Goal: Task Accomplishment & Management: Manage account settings

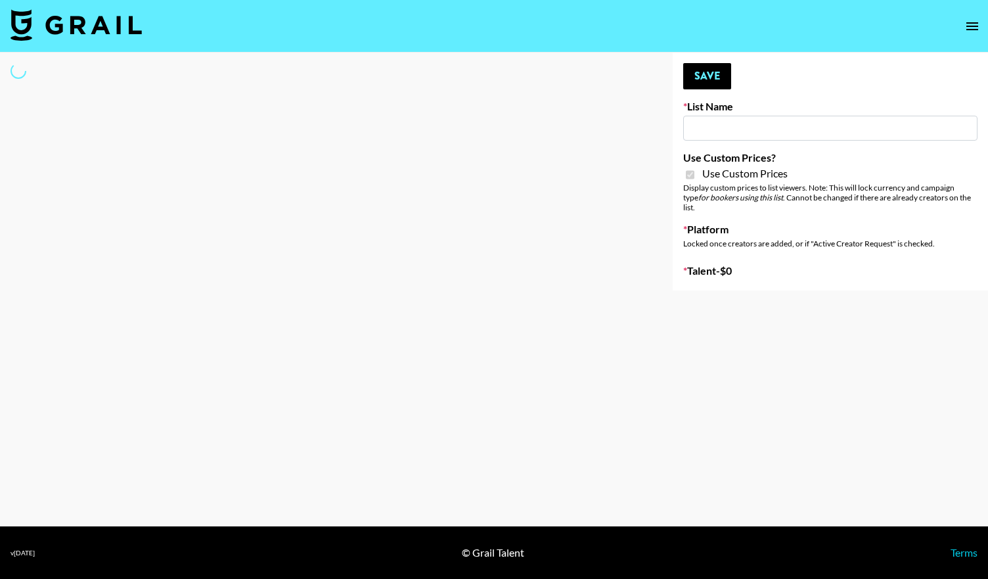
type input "FaceApp"
checkbox input "true"
select select "Brand"
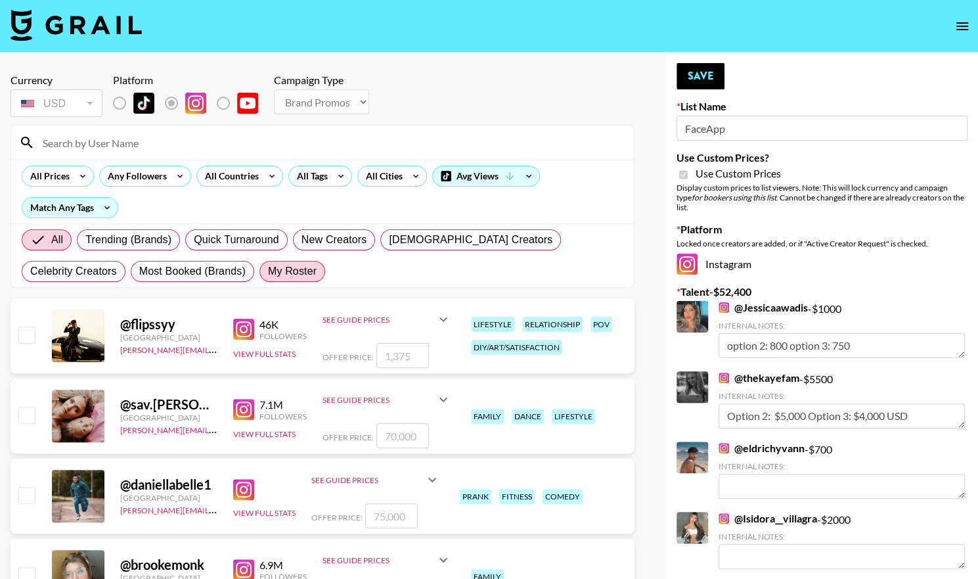
click at [268, 273] on span "My Roster" at bounding box center [292, 271] width 49 height 16
click at [268, 271] on input "My Roster" at bounding box center [268, 271] width 0 height 0
radio input "true"
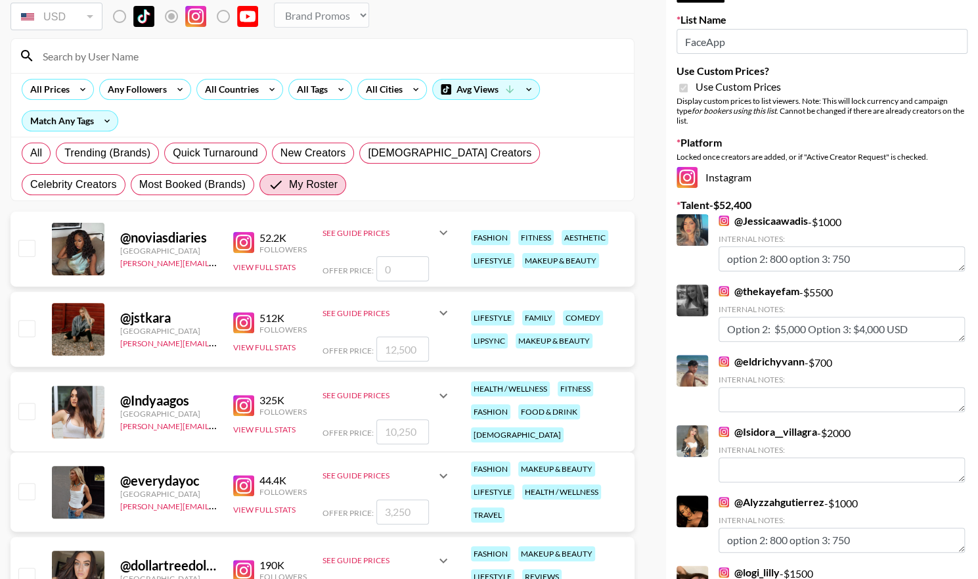
scroll to position [98, 0]
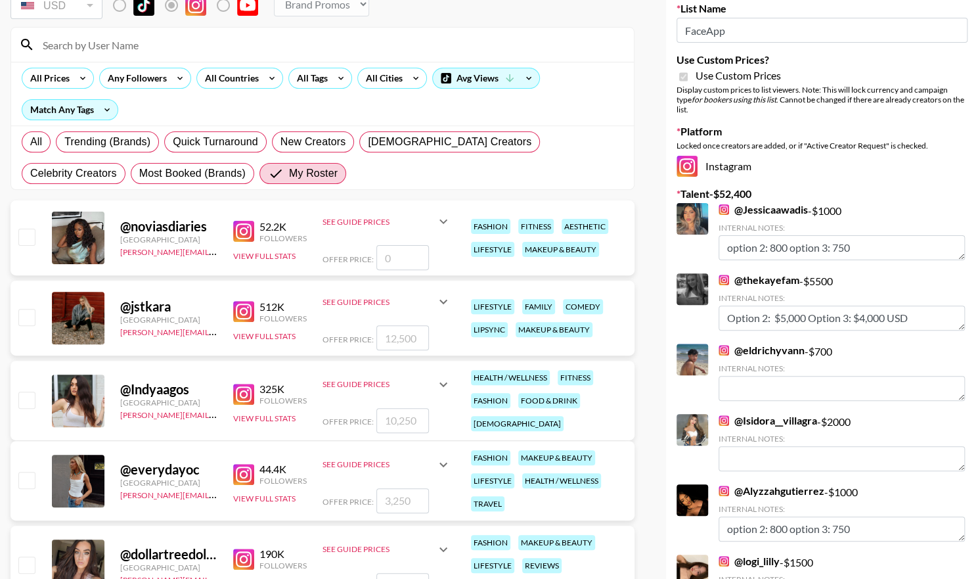
click at [20, 399] on input "checkbox" at bounding box center [26, 400] width 16 height 16
checkbox input "true"
click at [414, 420] on input "10250" at bounding box center [402, 420] width 53 height 25
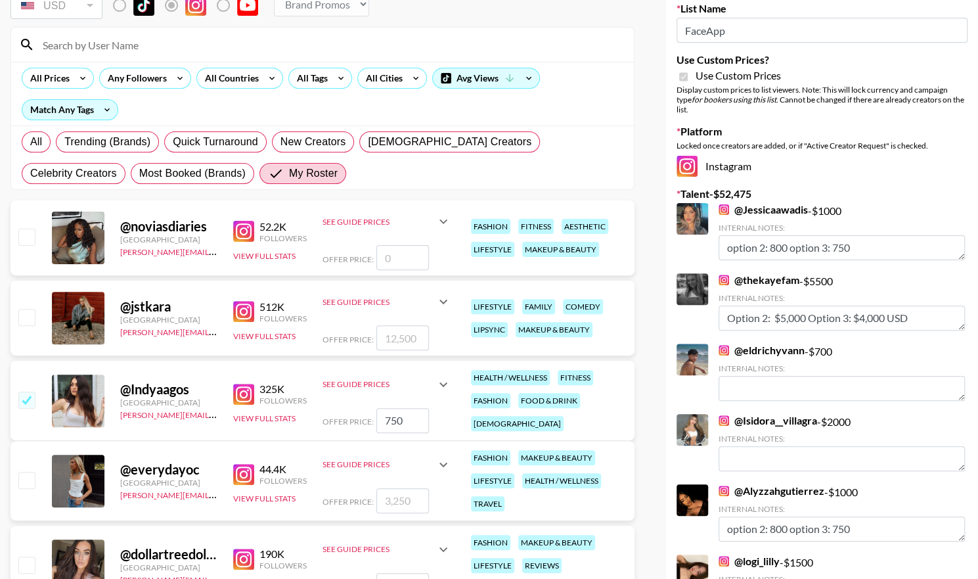
type input "7500"
checkbox input "false"
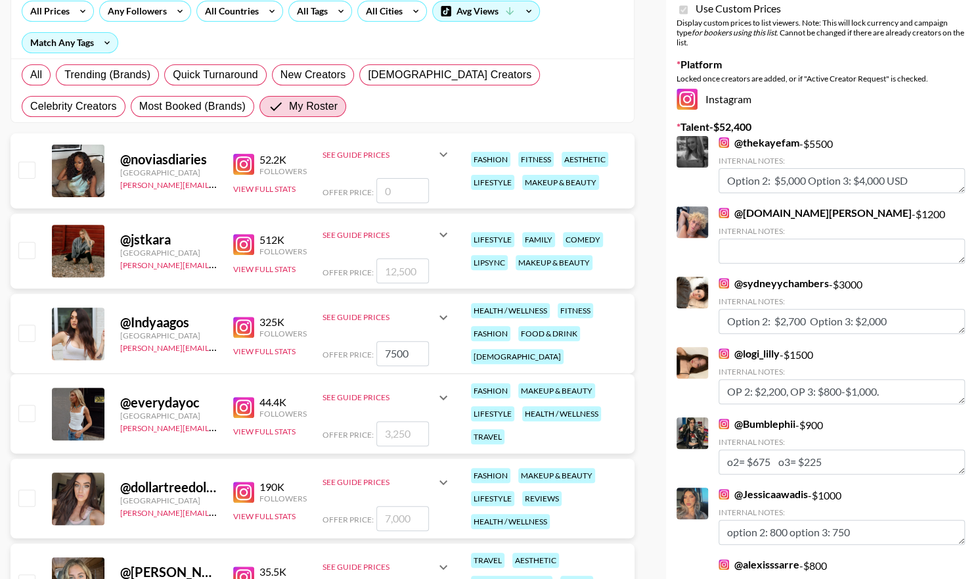
scroll to position [167, 0]
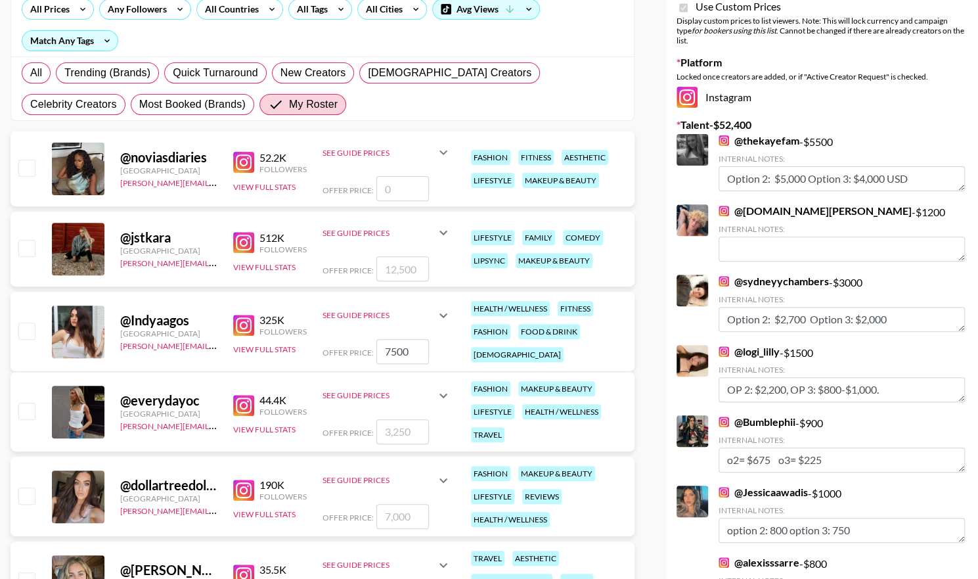
type input "7500"
click at [25, 330] on input "checkbox" at bounding box center [26, 331] width 16 height 16
checkbox input "true"
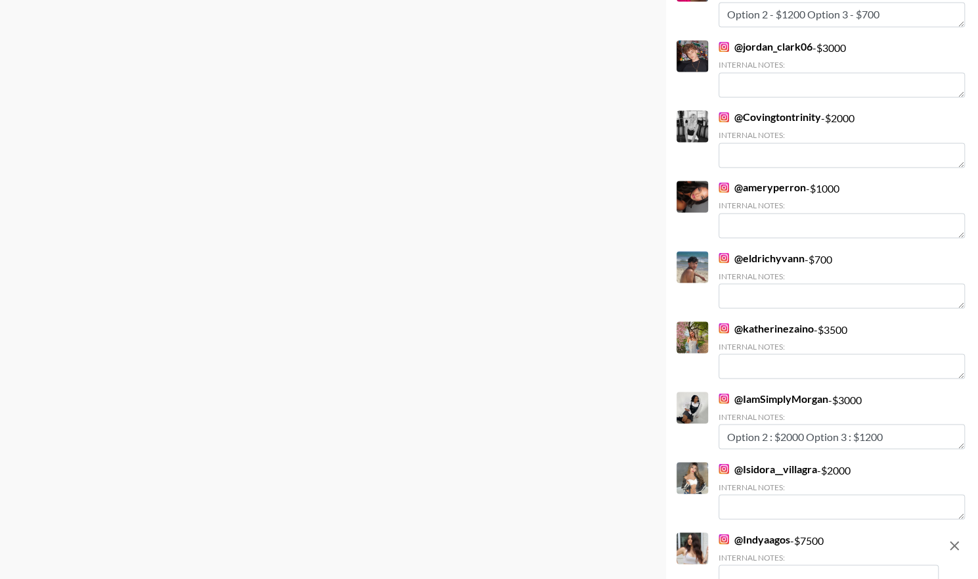
scroll to position [1322, 0]
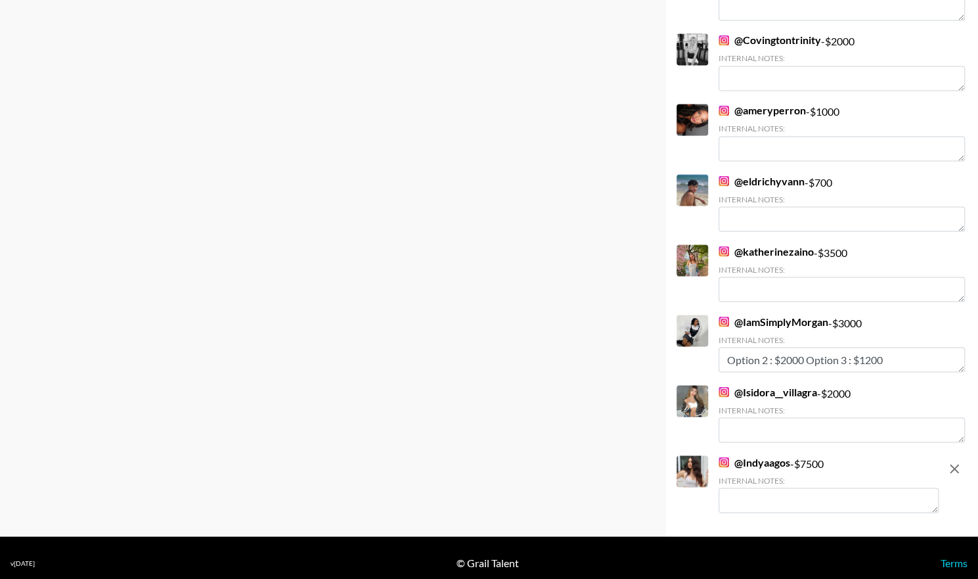
click at [757, 497] on textarea at bounding box center [829, 499] width 220 height 25
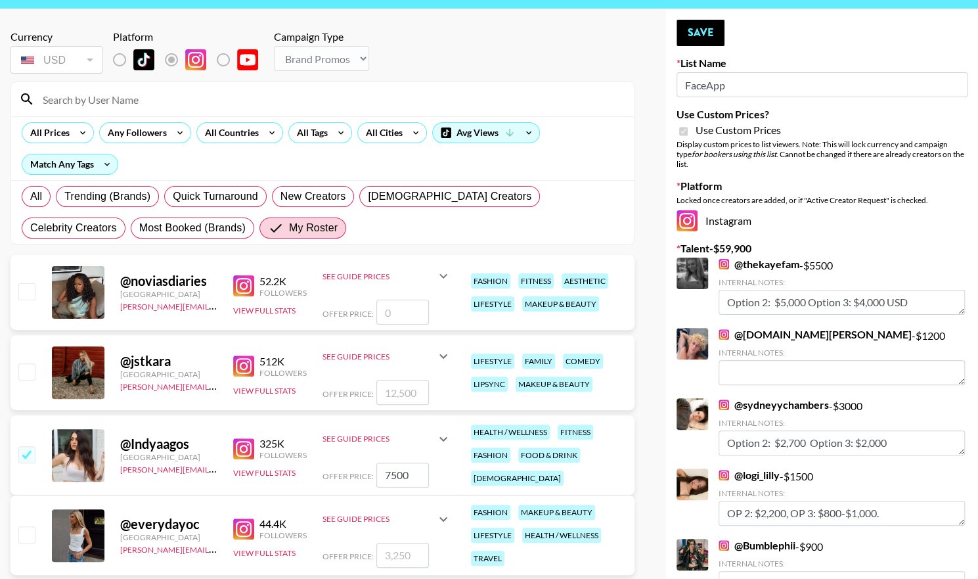
scroll to position [0, 0]
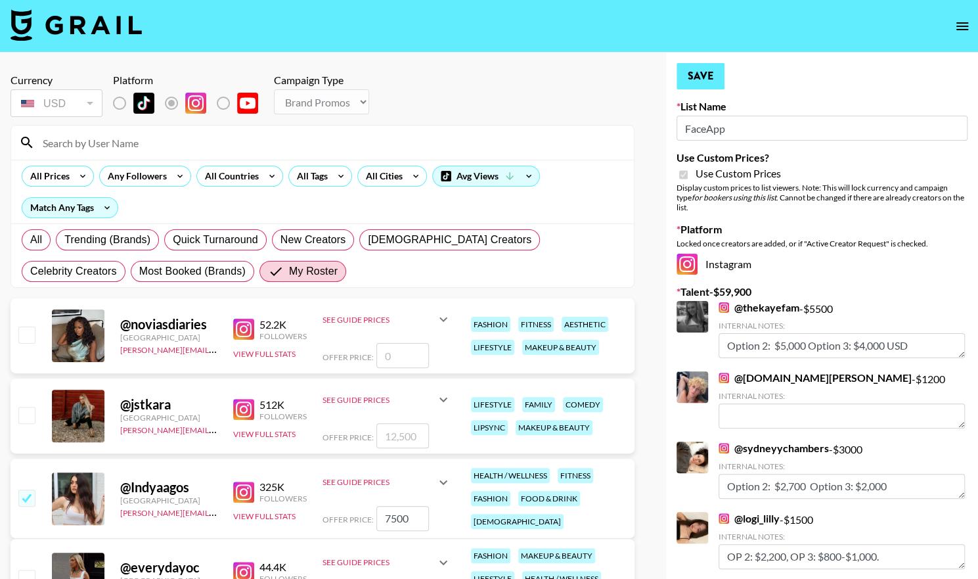
type textarea "Option 2: $4500, Option 3: $3,750"
click at [702, 76] on button "Save" at bounding box center [701, 76] width 48 height 26
